Goal: Task Accomplishment & Management: Use online tool/utility

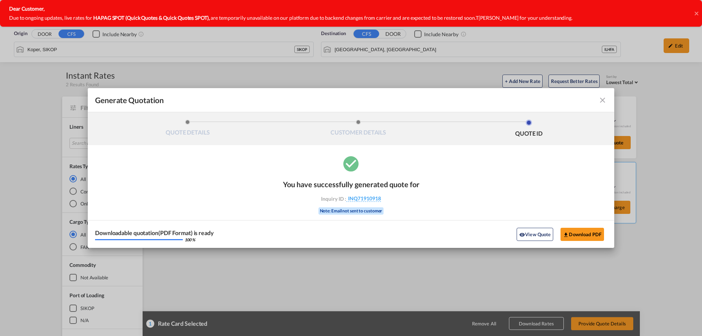
drag, startPoint x: 599, startPoint y: 102, endPoint x: 547, endPoint y: 21, distance: 95.8
click at [599, 101] on md-icon "icon-close fg-AAA8AD cursor m-0" at bounding box center [602, 100] width 9 height 9
click at [609, 97] on md-toolbar "Generate Quotation" at bounding box center [351, 100] width 527 height 24
click at [603, 98] on md-icon "icon-close fg-AAA8AD cursor m-0" at bounding box center [602, 100] width 9 height 9
